Goal: Entertainment & Leisure: Browse casually

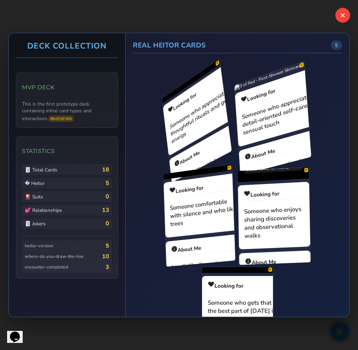
click at [345, 19] on button "✕" at bounding box center [342, 15] width 15 height 15
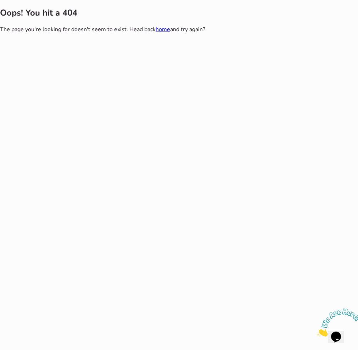
click at [87, 160] on silmele-applet at bounding box center [179, 175] width 358 height 350
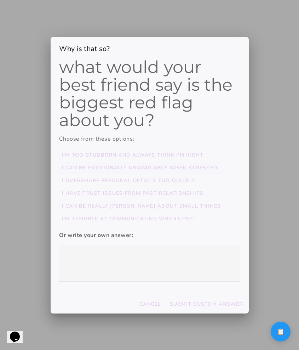
click at [0, 0] on slot "I can be emotionally unavailable when stressed" at bounding box center [0, 0] width 0 height 0
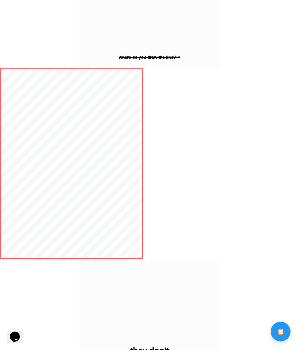
scroll to position [366, 0]
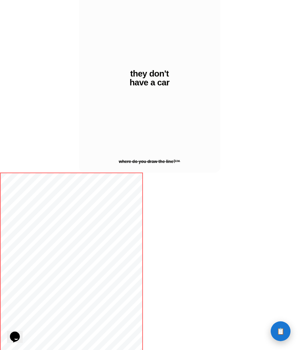
click at [178, 327] on button "📋 History" at bounding box center [281, 331] width 20 height 20
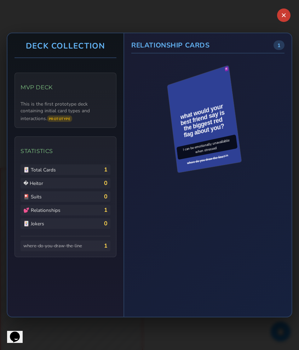
scroll to position [371, 0]
drag, startPoint x: 187, startPoint y: 100, endPoint x: 200, endPoint y: 125, distance: 27.9
click at [178, 125] on div "R" at bounding box center [209, 118] width 72 height 95
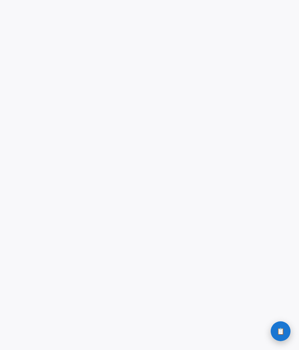
click at [283, 332] on span "📋" at bounding box center [281, 331] width 8 height 6
click at [285, 336] on button "📋 History" at bounding box center [281, 331] width 20 height 20
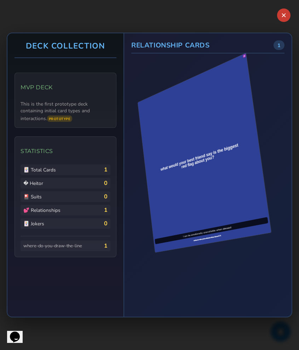
scroll to position [0, 0]
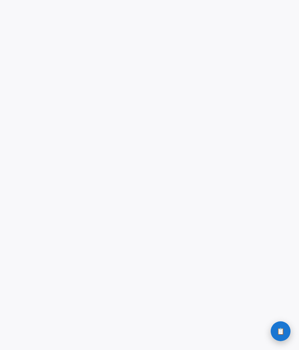
click at [280, 328] on span "📋" at bounding box center [281, 331] width 8 height 6
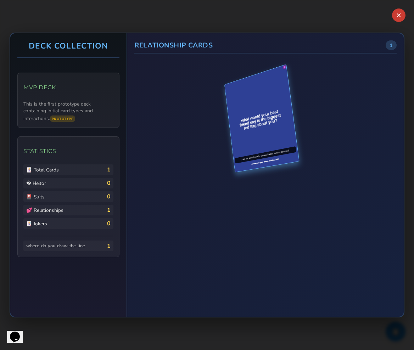
drag, startPoint x: 262, startPoint y: 107, endPoint x: 269, endPoint y: 132, distance: 26.5
click at [269, 132] on div "R" at bounding box center [266, 118] width 72 height 95
click at [269, 132] on div "what would your best friend say is the biggest red flag about you? I can be emo…" at bounding box center [262, 118] width 74 height 107
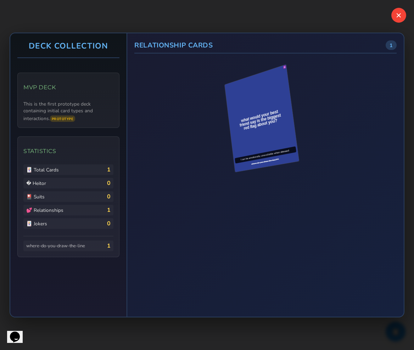
click at [299, 12] on button "✕" at bounding box center [398, 15] width 15 height 15
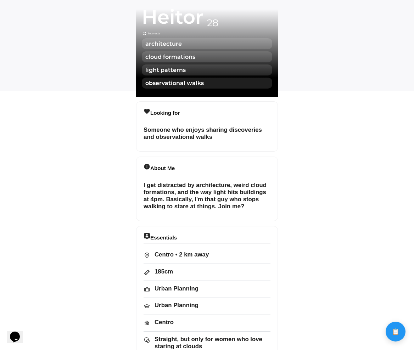
scroll to position [255, 0]
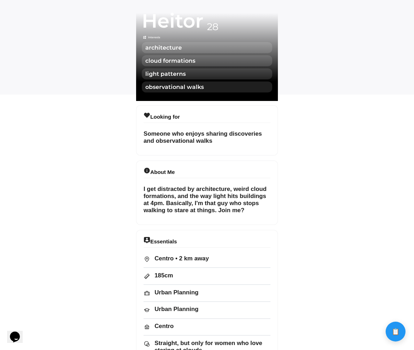
drag, startPoint x: 205, startPoint y: 135, endPoint x: 208, endPoint y: 166, distance: 30.9
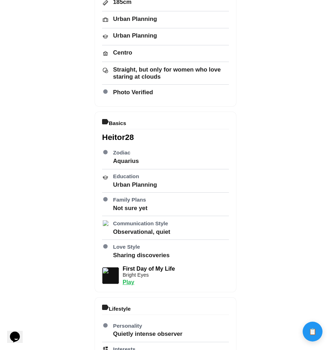
scroll to position [528, 0]
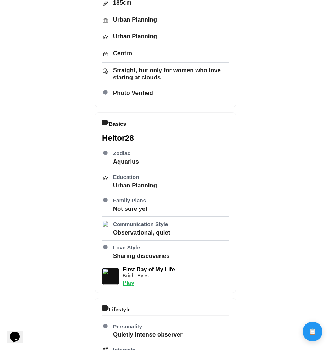
drag, startPoint x: 153, startPoint y: 163, endPoint x: 155, endPoint y: 221, distance: 58.5
click at [155, 220] on div "run-fabrication • 9/23/2025" at bounding box center [166, 132] width 142 height 620
click at [155, 221] on div "run-fabrication • 9/23/2025" at bounding box center [166, 132] width 142 height 620
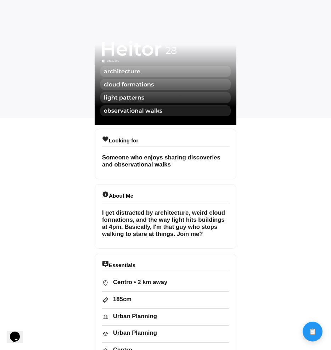
scroll to position [278, 0]
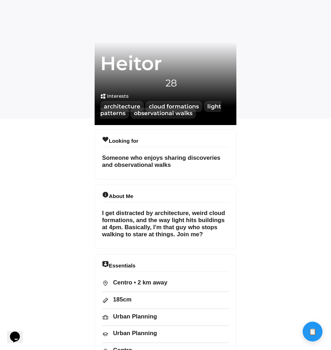
scroll to position [317, 0]
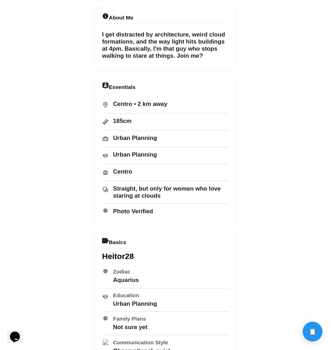
scroll to position [382, 0]
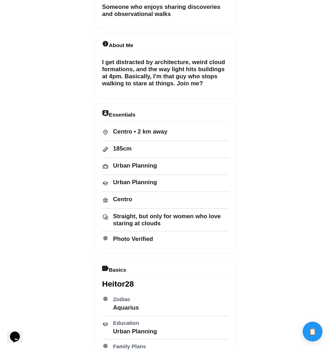
click at [146, 47] on div "run-fabrication • 9/23/2025" at bounding box center [166, 278] width 142 height 620
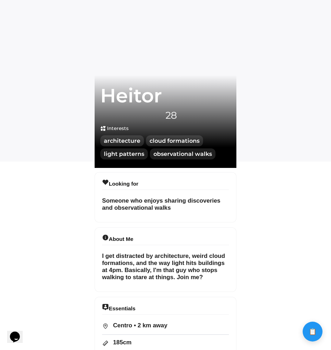
scroll to position [149, 0]
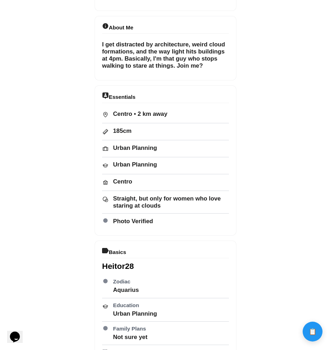
scroll to position [360, 0]
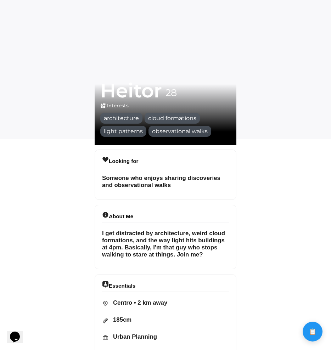
scroll to position [214, 0]
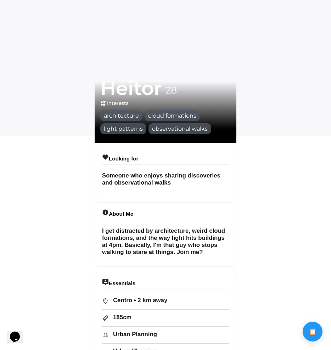
click at [105, 143] on img at bounding box center [163, 139] width 136 height 6
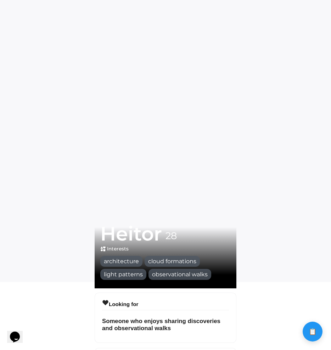
scroll to position [69, 0]
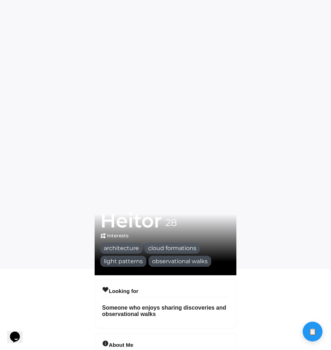
scroll to position [134, 0]
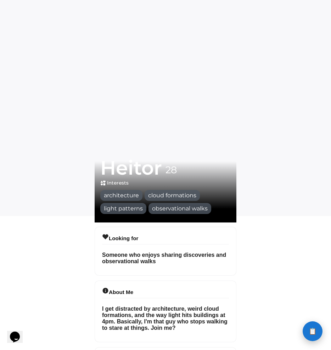
click at [312, 331] on span "📋" at bounding box center [313, 331] width 8 height 6
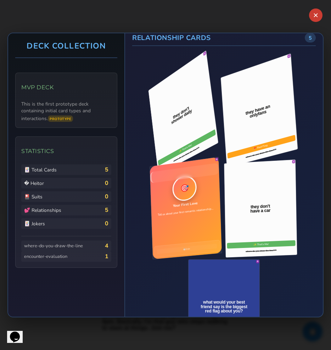
scroll to position [0, 0]
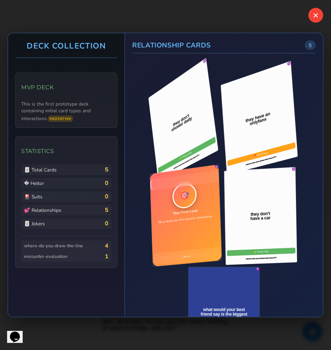
click at [311, 17] on button "✕" at bounding box center [315, 15] width 15 height 15
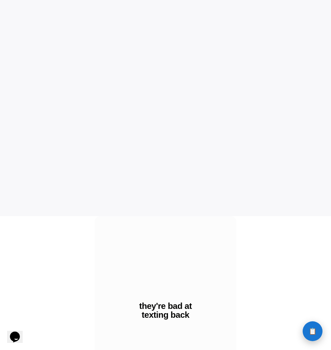
click at [308, 332] on button "📋 History" at bounding box center [313, 331] width 20 height 20
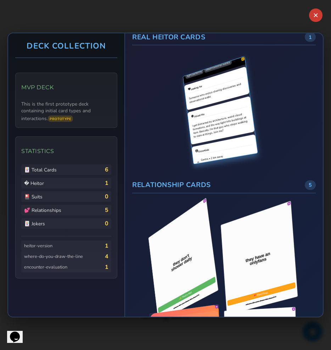
click at [241, 60] on div "H" at bounding box center [243, 59] width 4 height 4
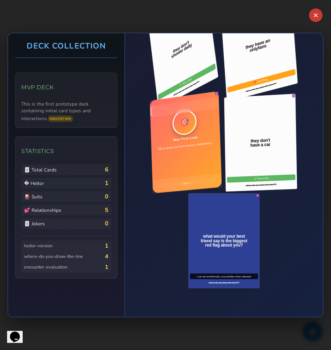
scroll to position [222, 0]
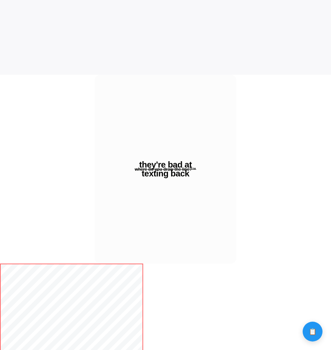
scroll to position [338, 0]
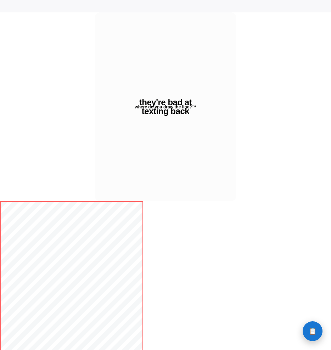
click at [305, 331] on button "📋 History" at bounding box center [313, 331] width 20 height 20
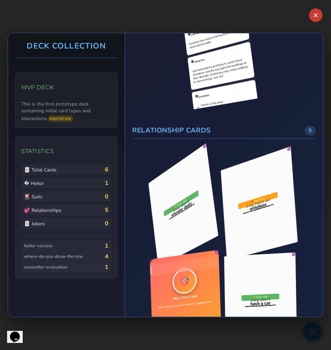
scroll to position [118, 0]
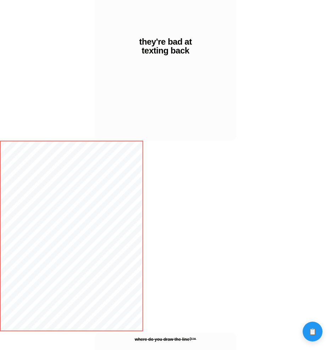
scroll to position [469, 0]
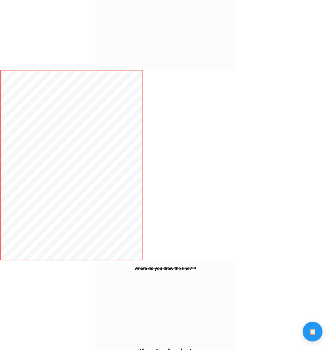
click at [308, 322] on body "Calculate distance! Calculate distance!" at bounding box center [165, 185] width 331 height 1309
click at [309, 331] on span "📋" at bounding box center [313, 331] width 8 height 6
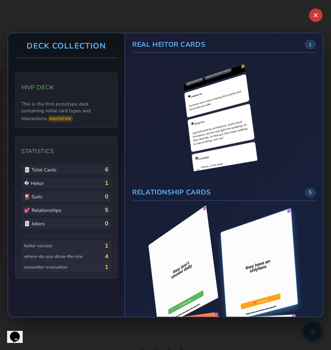
scroll to position [0, 0]
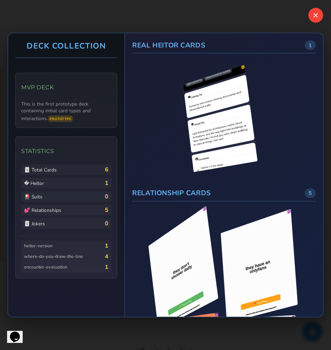
click at [311, 17] on button "✕" at bounding box center [315, 15] width 15 height 15
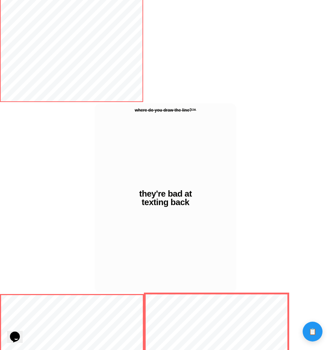
scroll to position [667, 0]
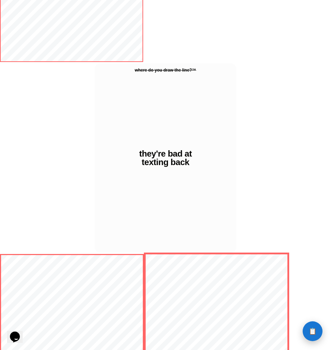
click at [314, 326] on button "📋 History" at bounding box center [313, 331] width 20 height 20
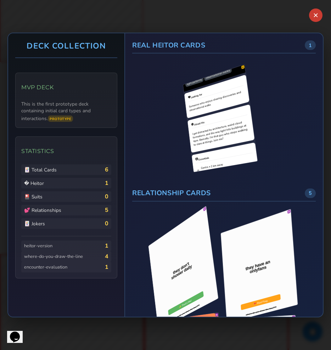
click at [314, 5] on div "✕ Deck Collection MVP Deck This is the first prototype deck containing initial …" at bounding box center [165, 175] width 331 height 350
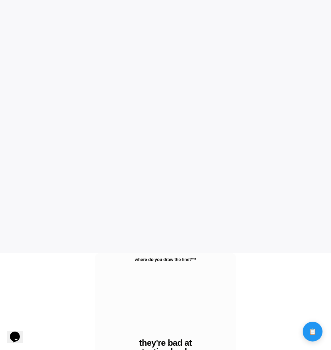
scroll to position [0, 0]
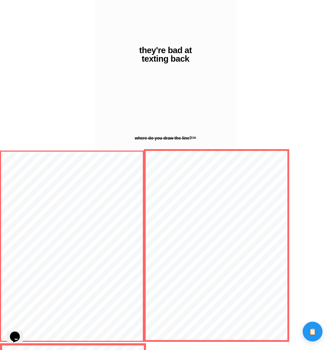
scroll to position [787, 0]
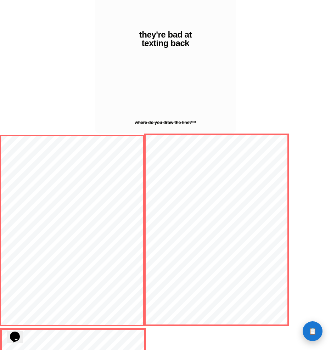
click at [310, 326] on button "📋 History" at bounding box center [313, 331] width 20 height 20
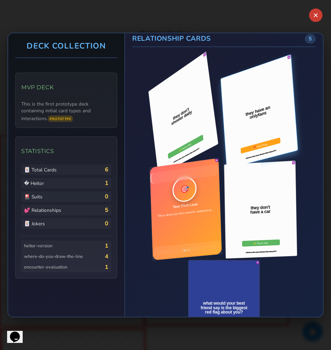
scroll to position [0, 0]
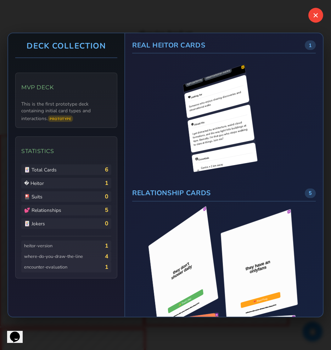
click at [319, 16] on button "✕" at bounding box center [315, 15] width 15 height 15
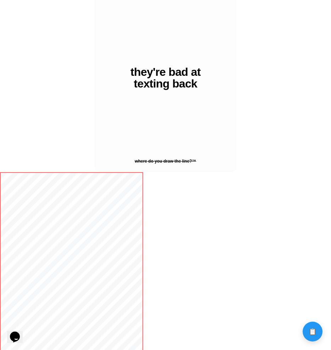
scroll to position [362, 0]
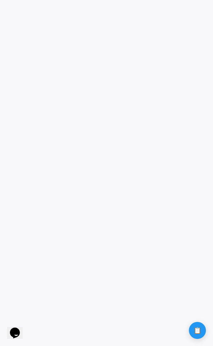
scroll to position [0, 0]
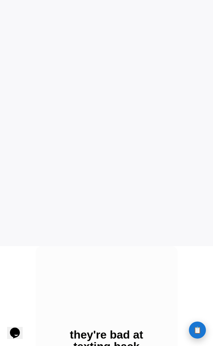
click at [196, 325] on button "📋 History" at bounding box center [197, 330] width 17 height 17
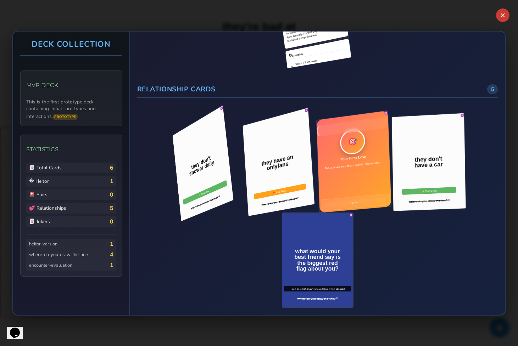
scroll to position [103, 0]
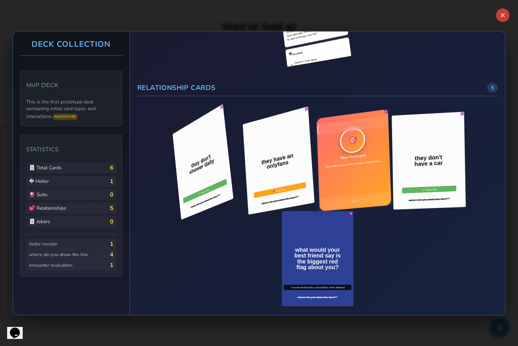
drag, startPoint x: 268, startPoint y: 154, endPoint x: 252, endPoint y: 157, distance: 17.0
click at [213, 157] on div "R R R R R" at bounding box center [317, 209] width 349 height 193
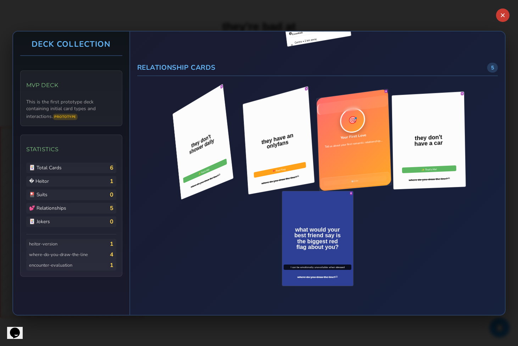
scroll to position [124, 0]
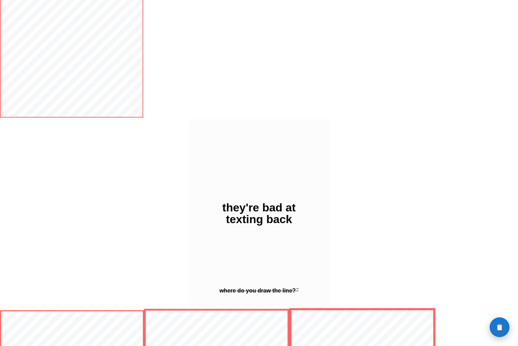
click at [494, 321] on button "📋 History" at bounding box center [499, 327] width 20 height 20
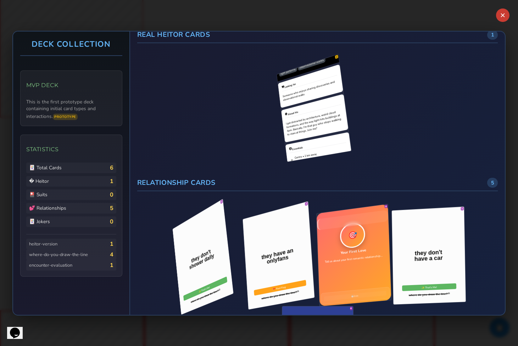
scroll to position [9, 0]
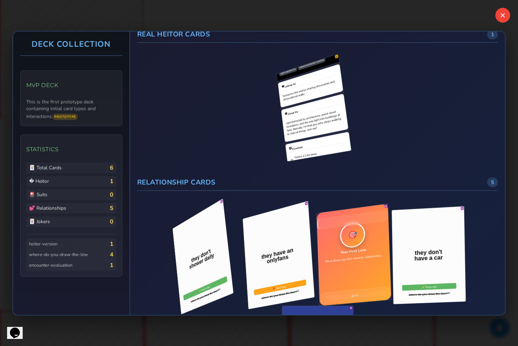
click at [500, 16] on button "✕" at bounding box center [502, 15] width 15 height 15
